Goal: Navigation & Orientation: Find specific page/section

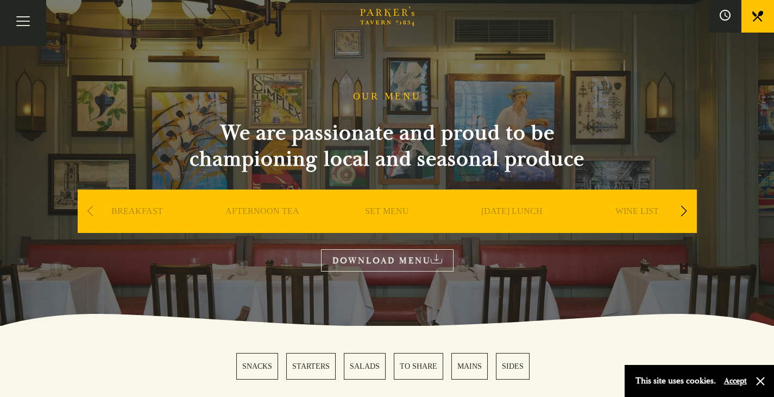
click at [389, 213] on link "SET MENU" at bounding box center [387, 227] width 44 height 43
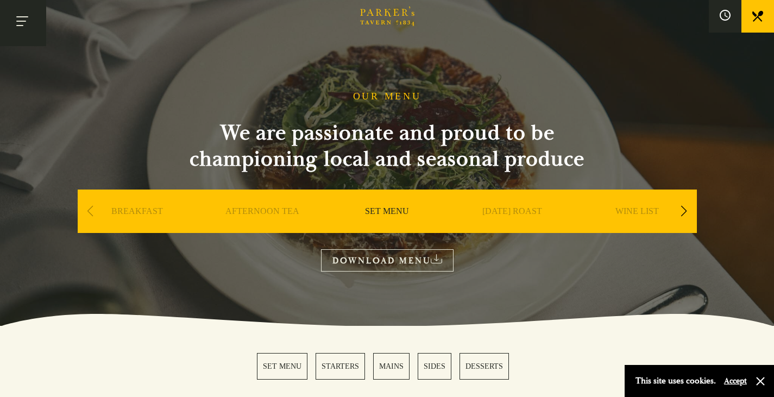
click at [23, 6] on button "Toggle navigation" at bounding box center [23, 23] width 46 height 46
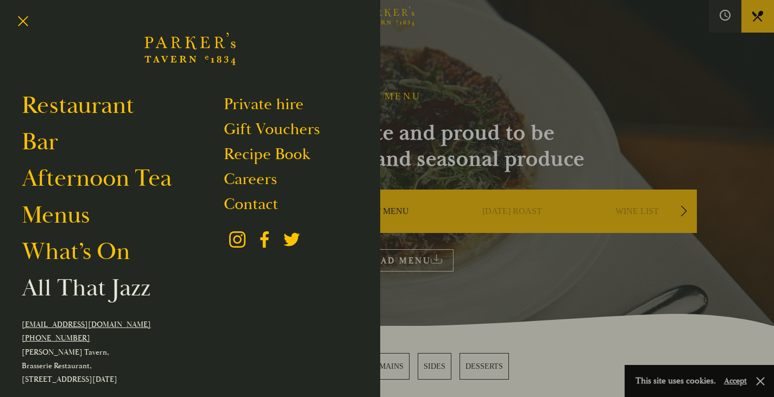
click at [95, 290] on link "All That Jazz" at bounding box center [86, 288] width 129 height 30
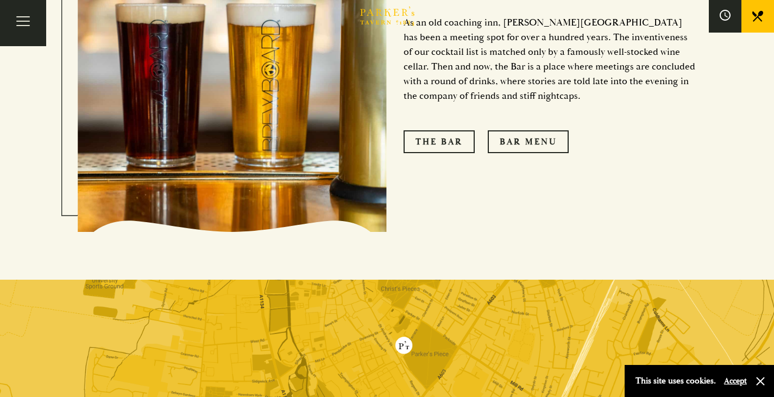
scroll to position [951, 0]
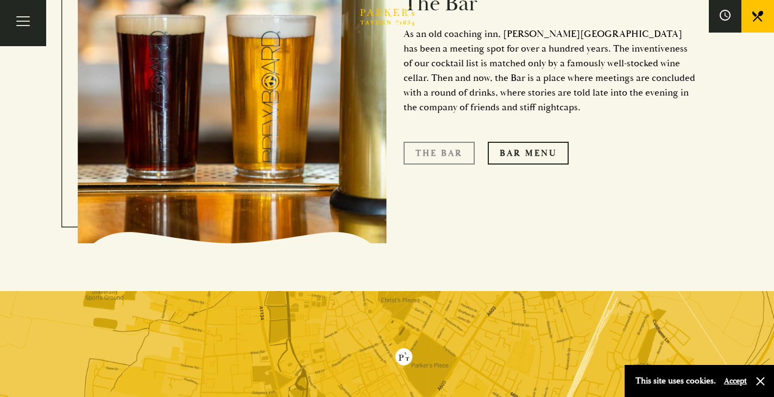
click at [445, 142] on link "The Bar" at bounding box center [439, 153] width 71 height 23
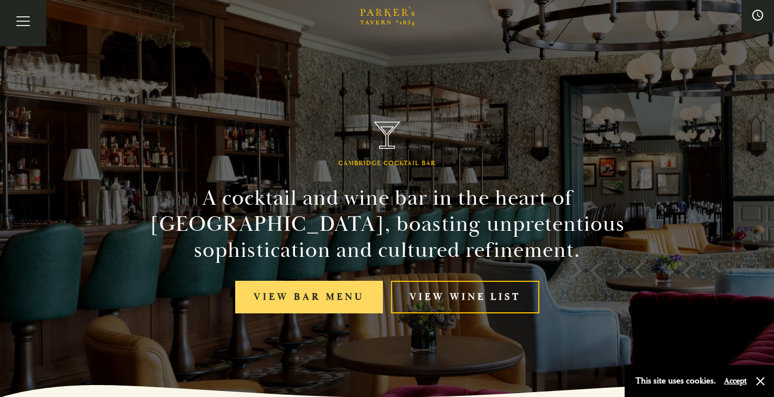
click at [339, 284] on link "View bar menu" at bounding box center [309, 297] width 148 height 33
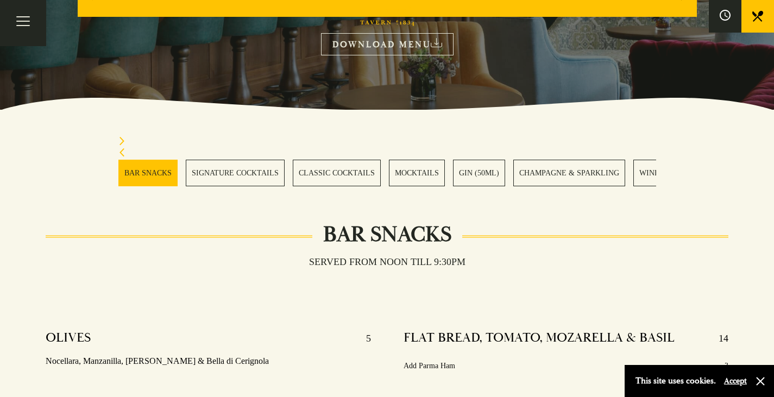
scroll to position [326, 0]
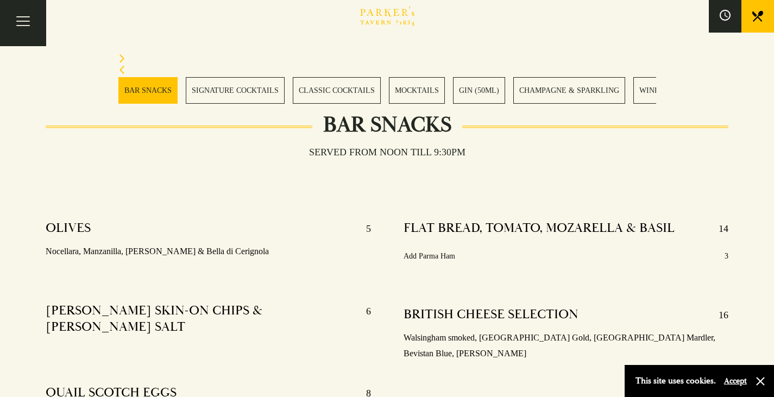
click at [250, 87] on link "SIGNATURE COCKTAILS" at bounding box center [235, 90] width 99 height 27
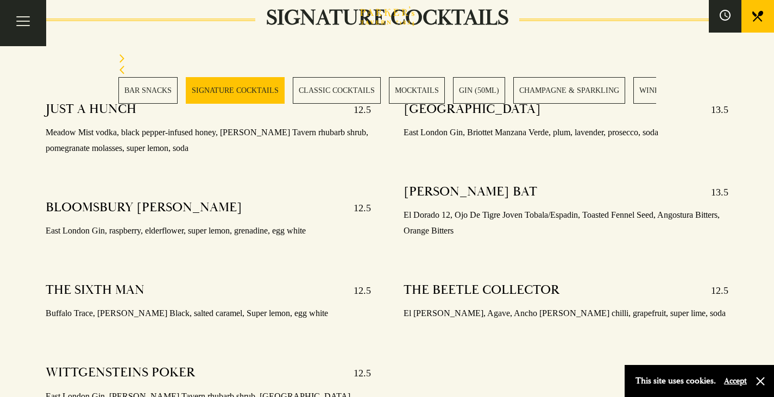
scroll to position [1100, 0]
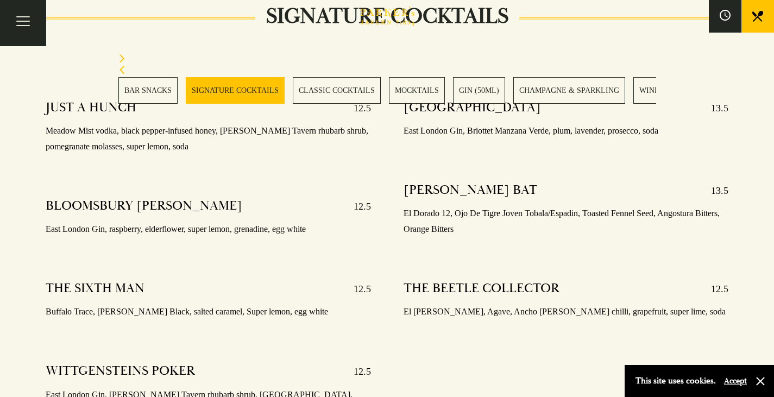
click at [346, 88] on link "CLASSIC COCKTAILS" at bounding box center [337, 90] width 88 height 27
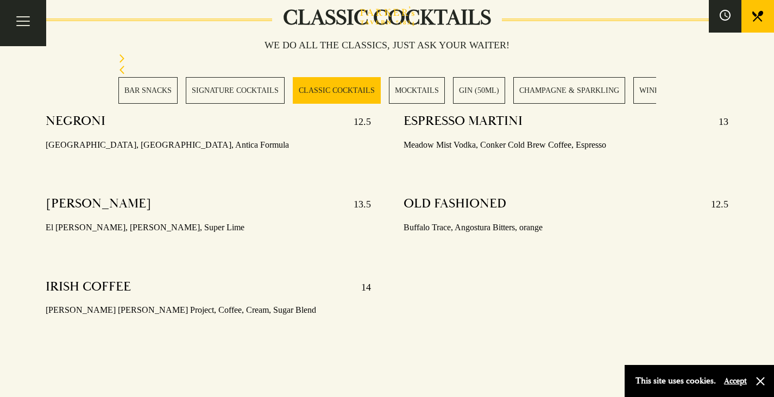
scroll to position [1591, 0]
